Goal: Find specific page/section: Find specific page/section

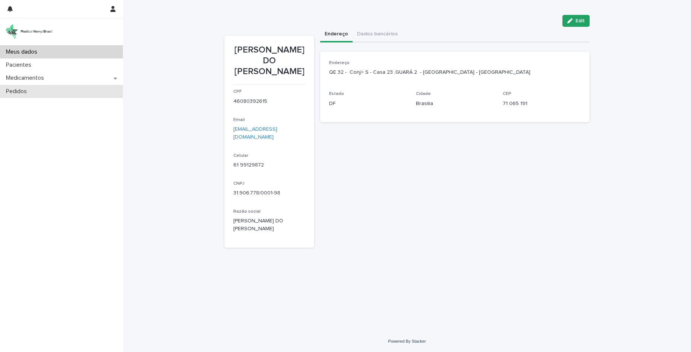
click at [30, 93] on p "Pedidos" at bounding box center [18, 91] width 30 height 7
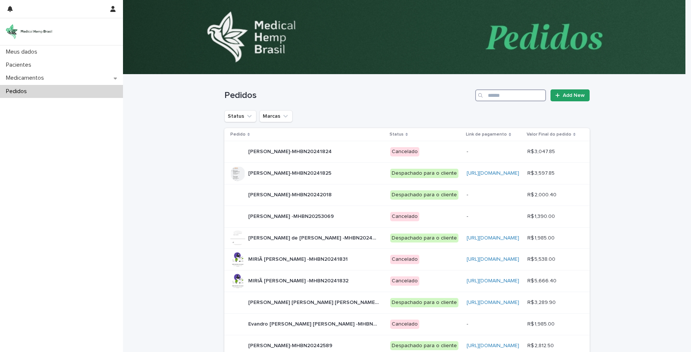
drag, startPoint x: 494, startPoint y: 98, endPoint x: 496, endPoint y: 95, distance: 4.0
click at [494, 98] on input "Search" at bounding box center [510, 95] width 71 height 12
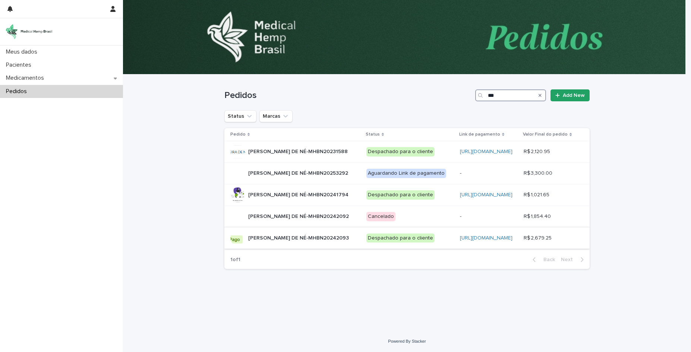
type input "***"
